Goal: Task Accomplishment & Management: Complete application form

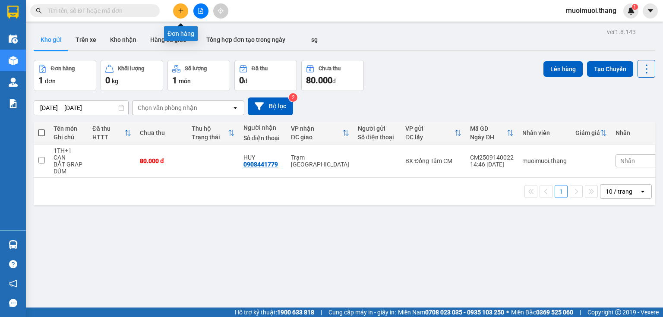
click at [179, 13] on icon "plus" at bounding box center [181, 11] width 6 height 6
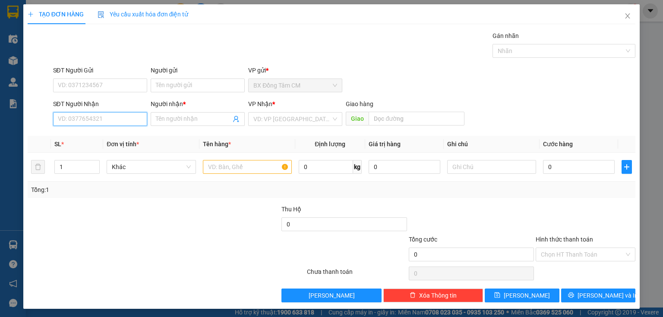
click at [123, 123] on input "SĐT Người Nhận" at bounding box center [100, 119] width 94 height 14
type input "0839443344"
click at [130, 137] on div "0839443344 - [PERSON_NAME]" at bounding box center [100, 135] width 85 height 9
type input "THANH"
type input "0839443344"
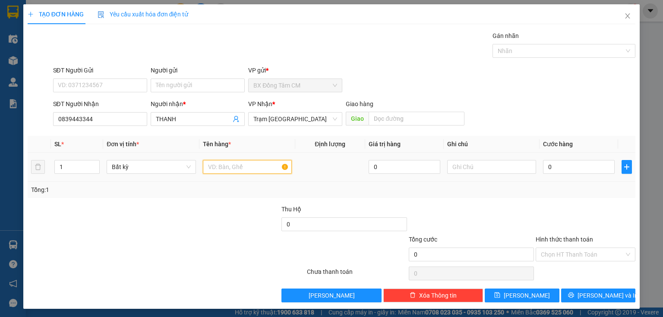
click at [221, 169] on input "text" at bounding box center [247, 167] width 89 height 14
type input "1 HOP"
click at [544, 167] on input "0" at bounding box center [579, 167] width 72 height 14
type input "5"
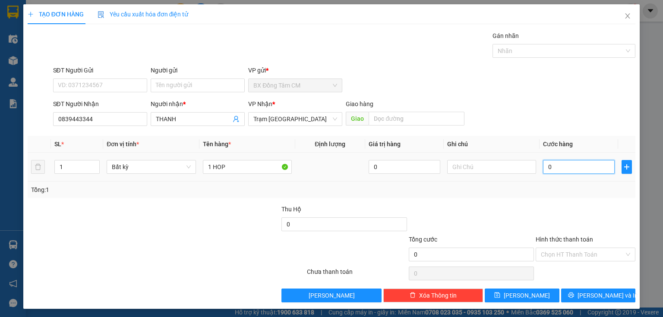
type input "5"
type input "50"
type input "500"
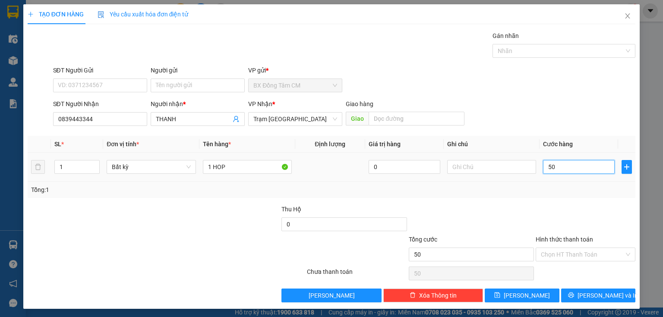
type input "500"
type input "5.000"
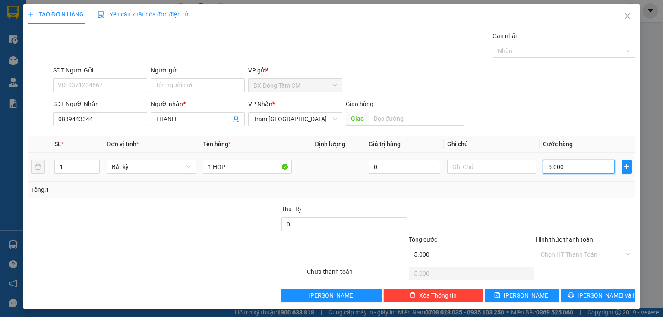
type input "50.000"
click at [590, 255] on input "Hình thức thanh toán" at bounding box center [582, 254] width 83 height 13
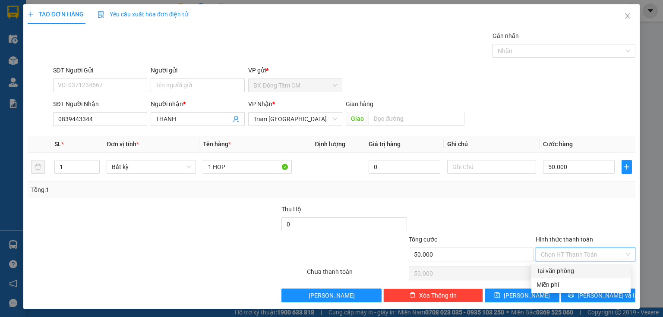
drag, startPoint x: 581, startPoint y: 271, endPoint x: 556, endPoint y: 289, distance: 30.6
click at [581, 271] on div "Tại văn phòng" at bounding box center [581, 270] width 89 height 9
type input "0"
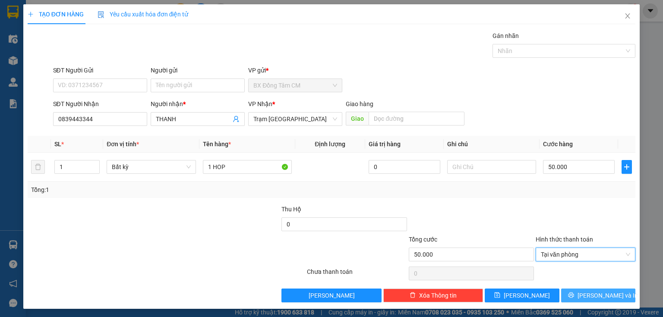
click at [574, 297] on icon "printer" at bounding box center [571, 295] width 6 height 6
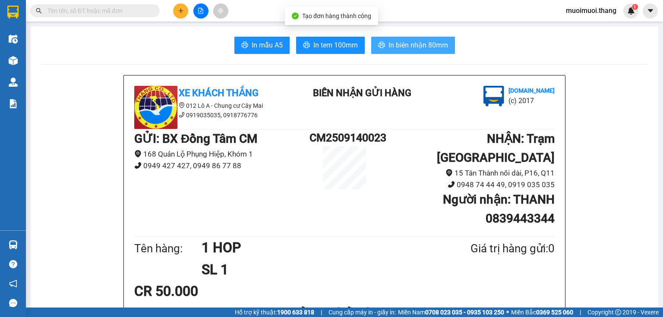
click at [389, 47] on span "In biên nhận 80mm" at bounding box center [419, 45] width 60 height 11
